Goal: Information Seeking & Learning: Learn about a topic

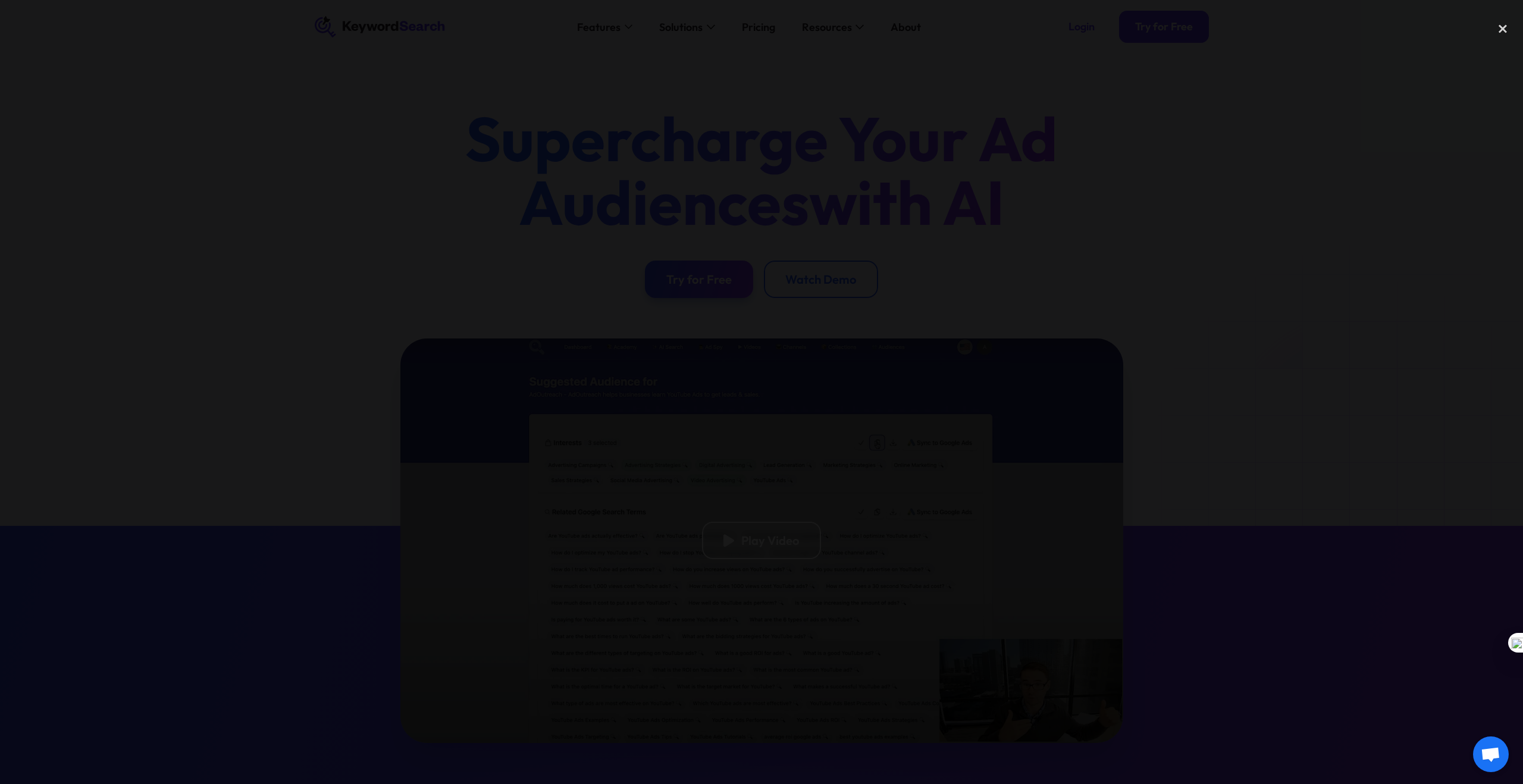
click at [1005, 163] on div at bounding box center [761, 391] width 1523 height 752
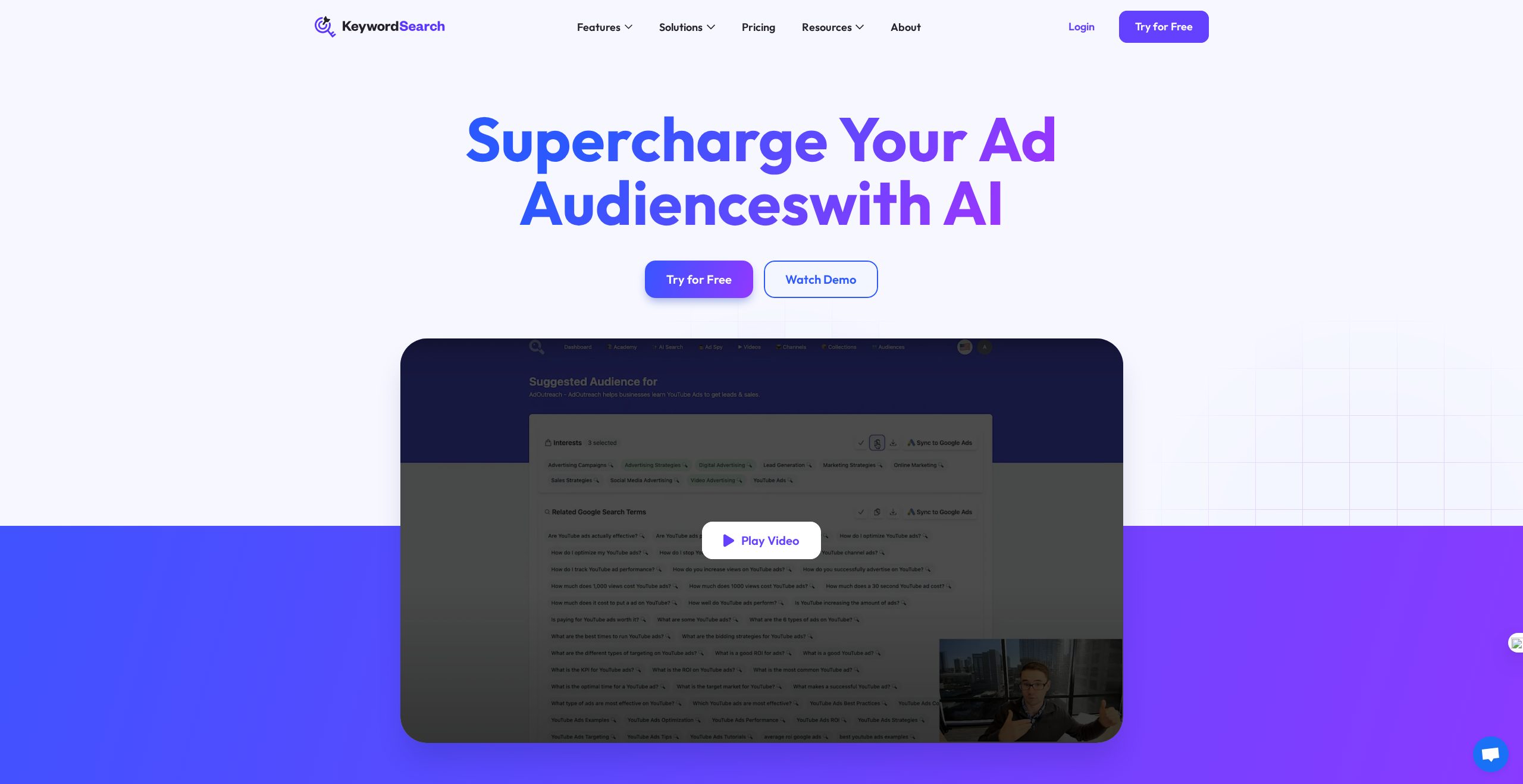
click at [780, 527] on div "Play Video" at bounding box center [761, 540] width 118 height 37
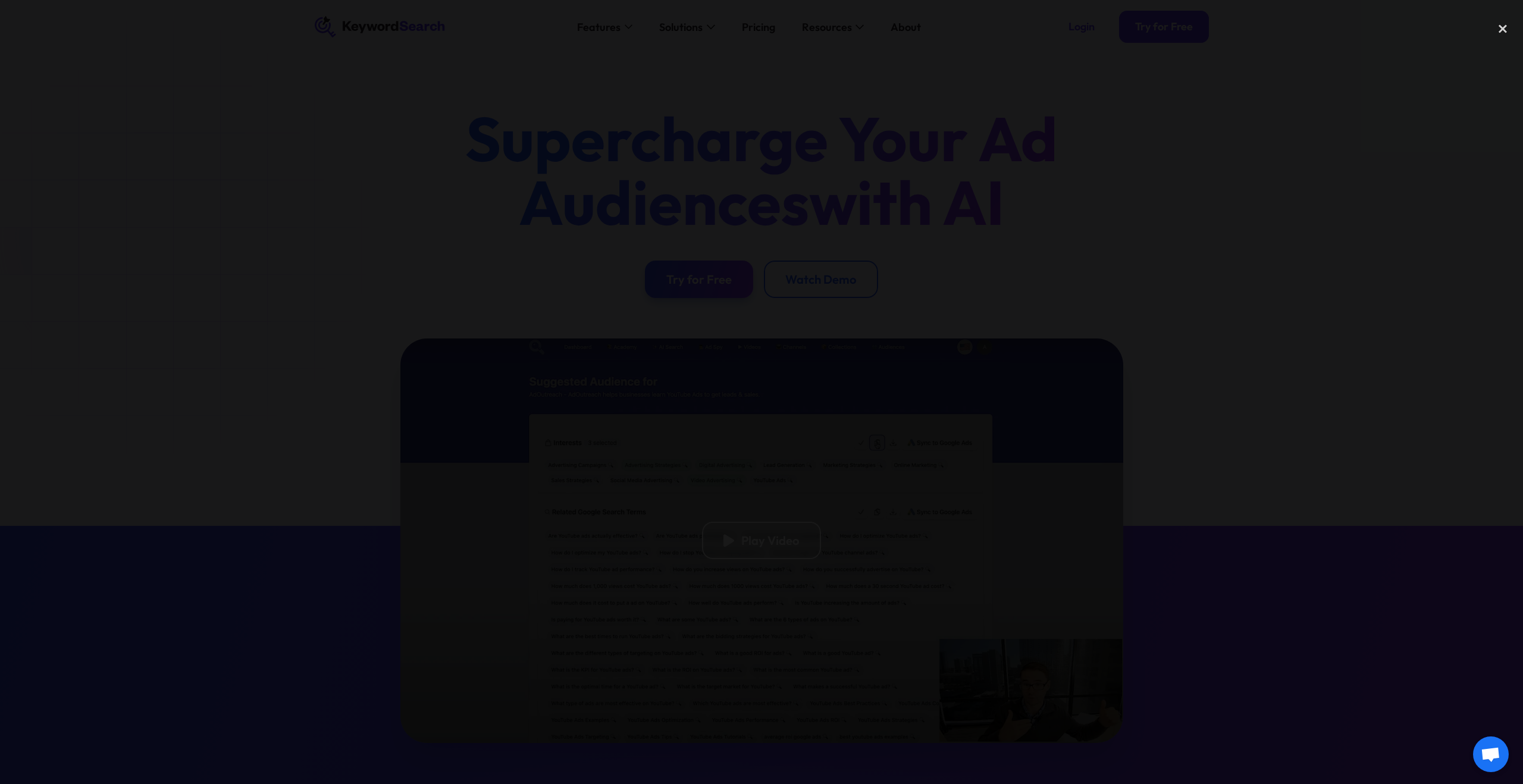
drag, startPoint x: 1183, startPoint y: 502, endPoint x: 1197, endPoint y: 494, distance: 16.1
click at [1192, 498] on div at bounding box center [761, 391] width 1523 height 752
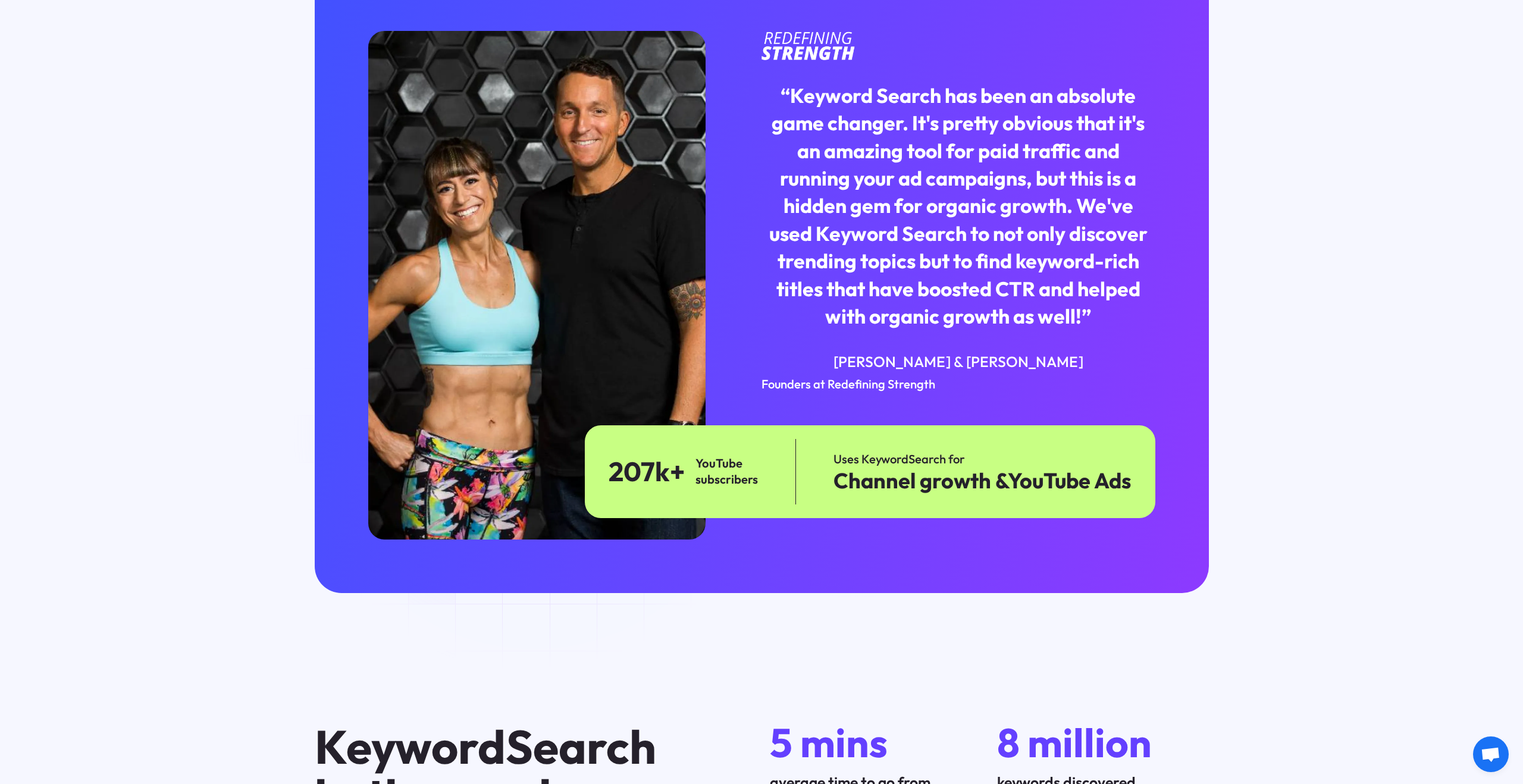
scroll to position [4459, 0]
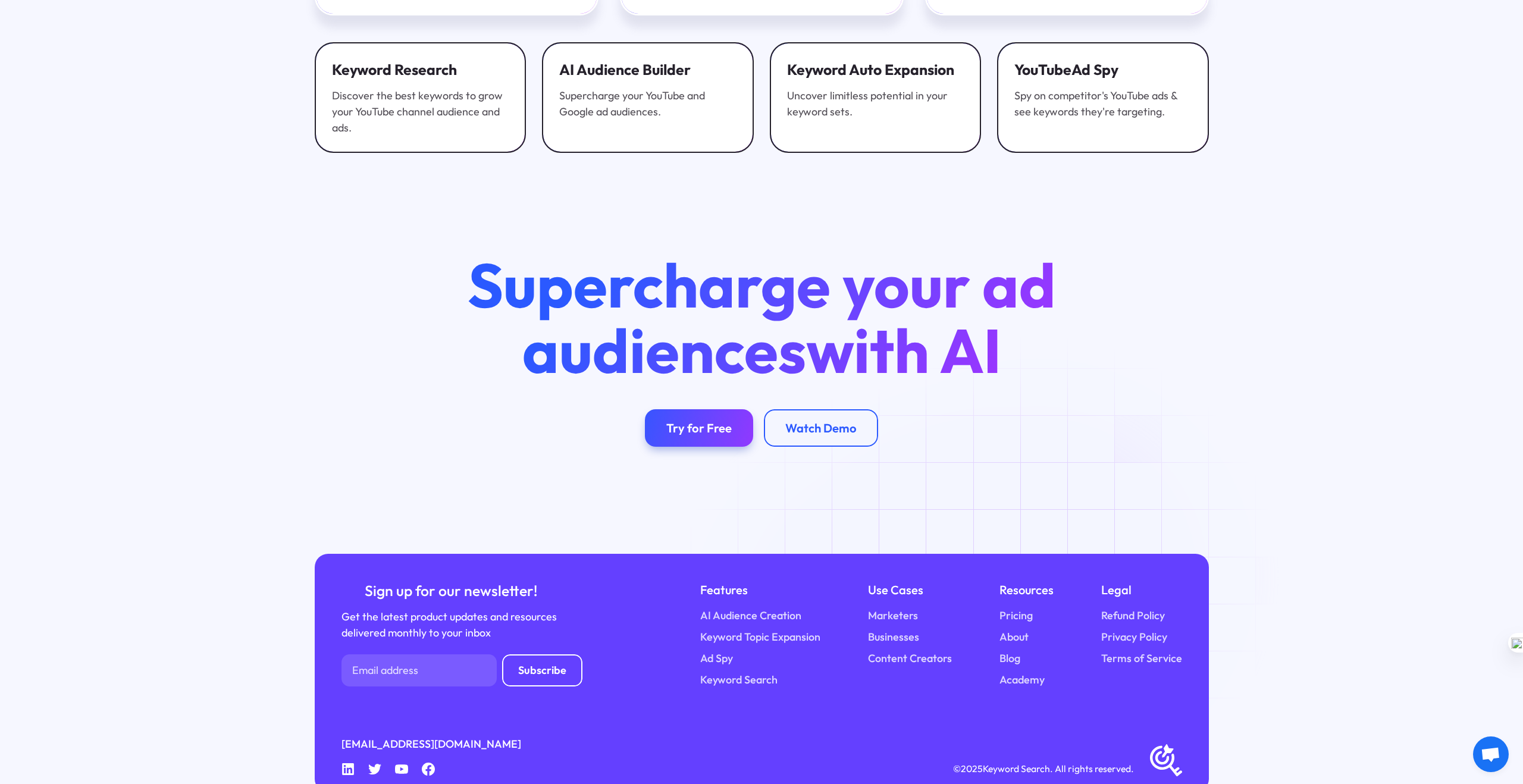
click at [1038, 580] on div "Resources Pricing About Blog Academy" at bounding box center [1027, 634] width 55 height 107
click at [1019, 608] on link "Pricing" at bounding box center [1016, 615] width 33 height 16
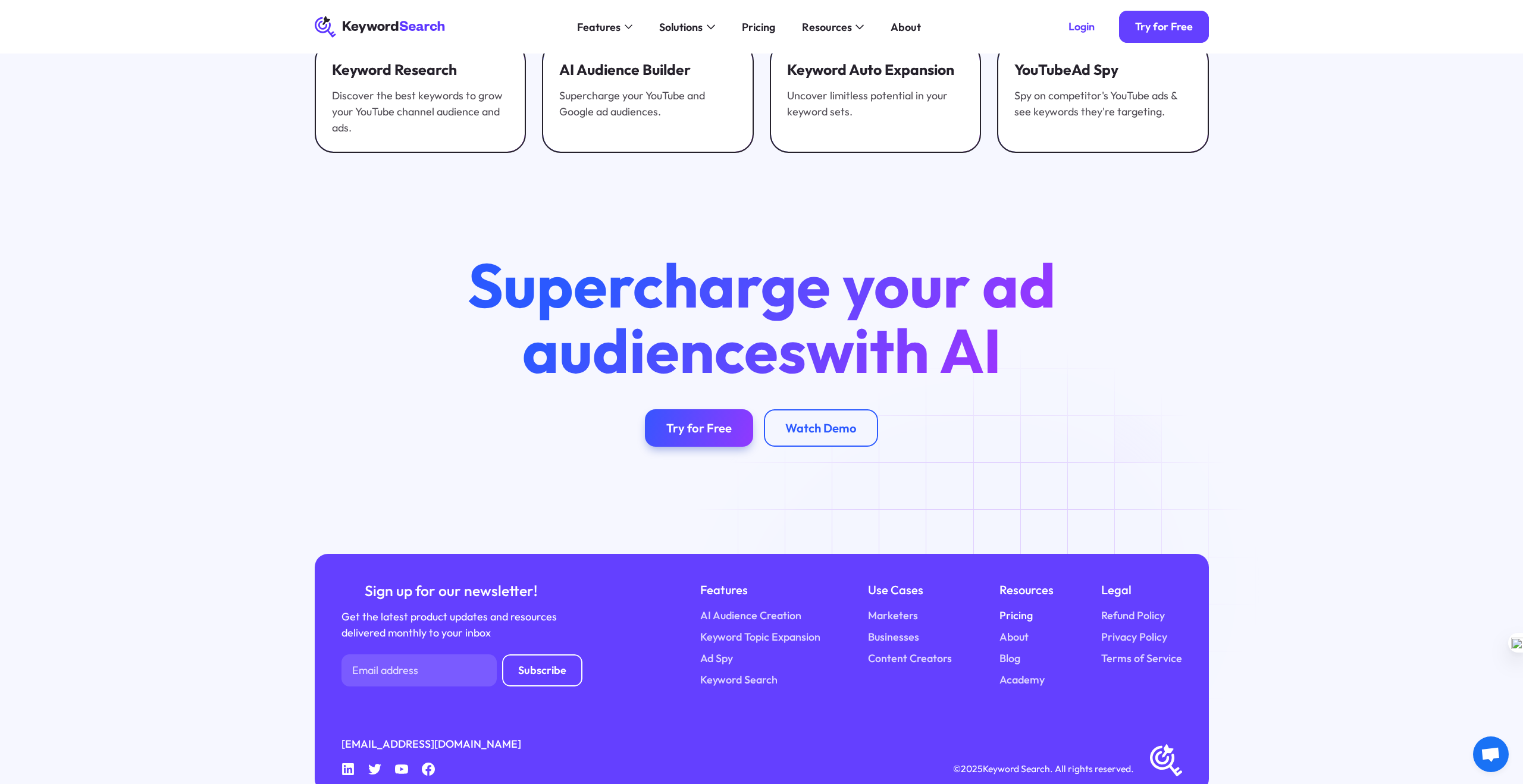
scroll to position [4459, 0]
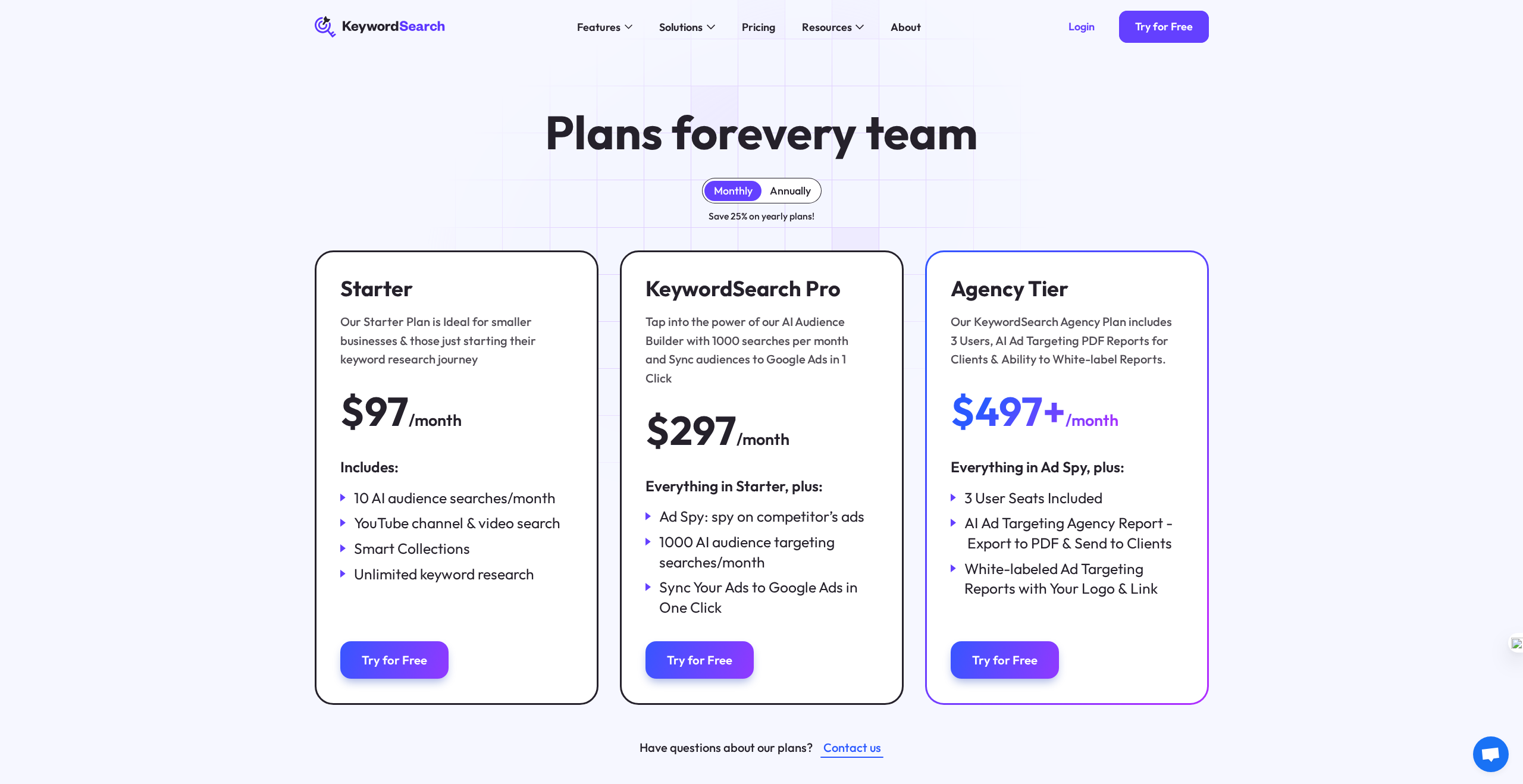
click at [811, 187] on div "Annually" at bounding box center [790, 191] width 41 height 14
click at [750, 187] on div "Monthly" at bounding box center [733, 191] width 38 height 14
